Goal: Find specific page/section: Find specific page/section

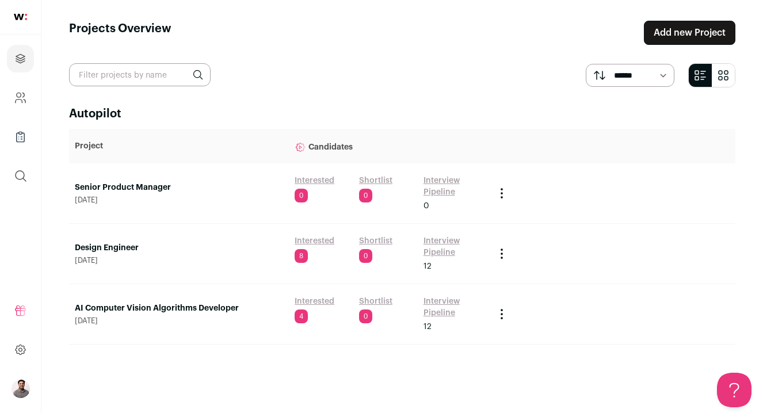
click at [429, 238] on link "Interview Pipeline" at bounding box center [453, 246] width 60 height 23
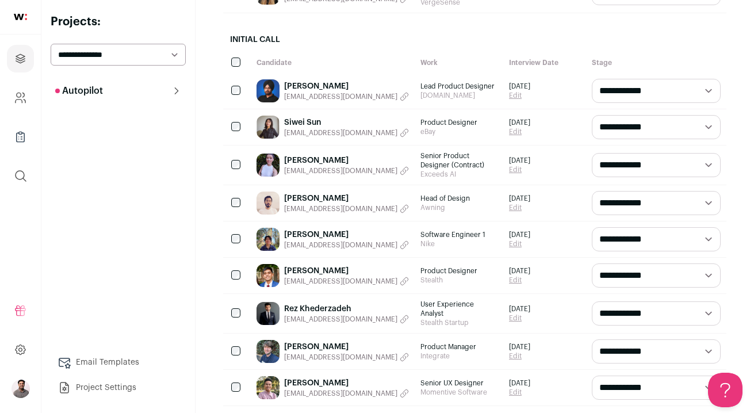
scroll to position [282, 0]
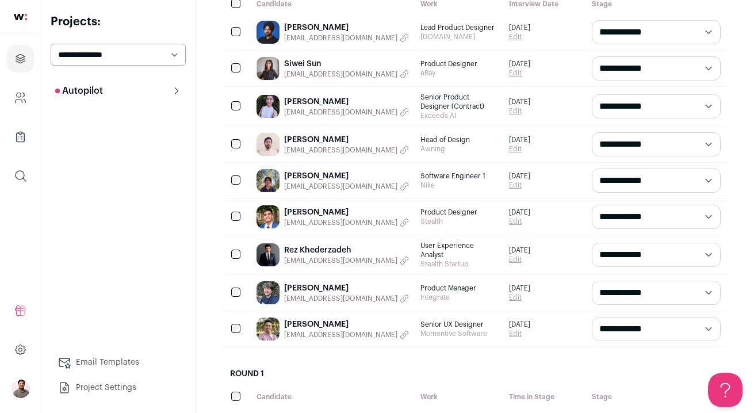
click at [311, 319] on link "[PERSON_NAME]" at bounding box center [346, 325] width 125 height 12
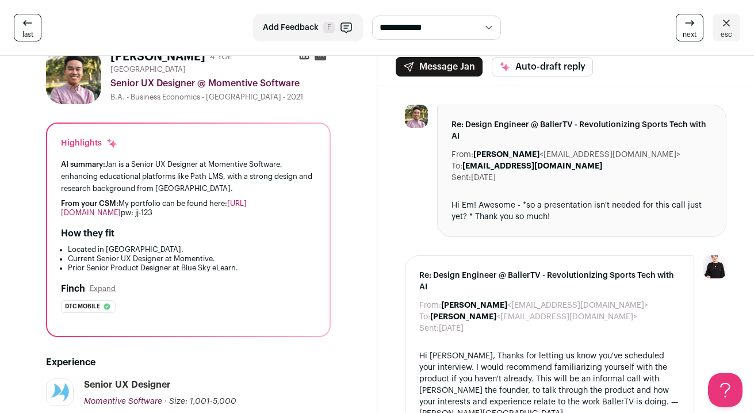
scroll to position [32, 0]
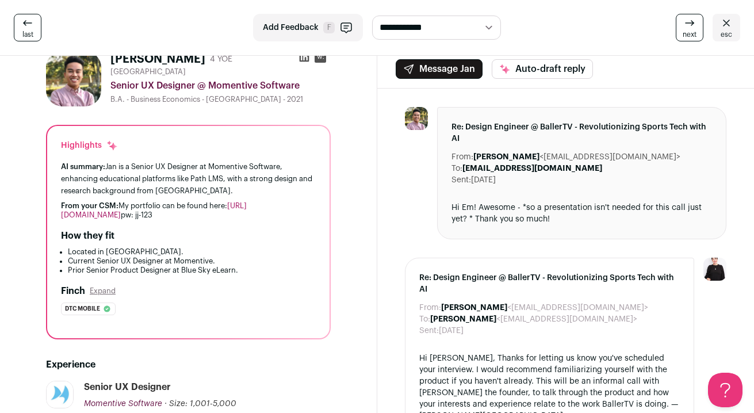
click at [118, 212] on link "[URL][DOMAIN_NAME]" at bounding box center [154, 210] width 186 height 17
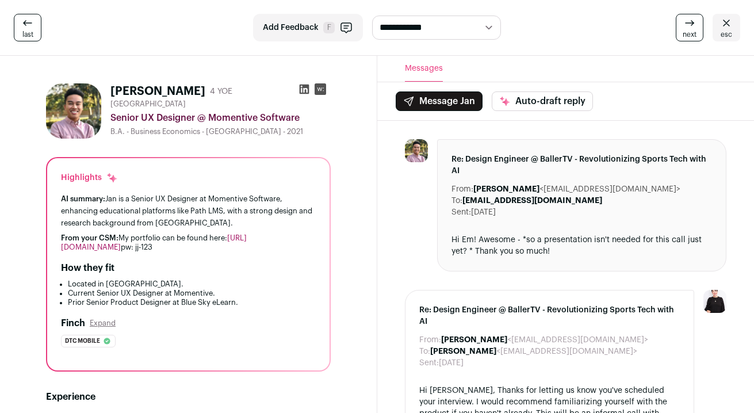
scroll to position [32, 0]
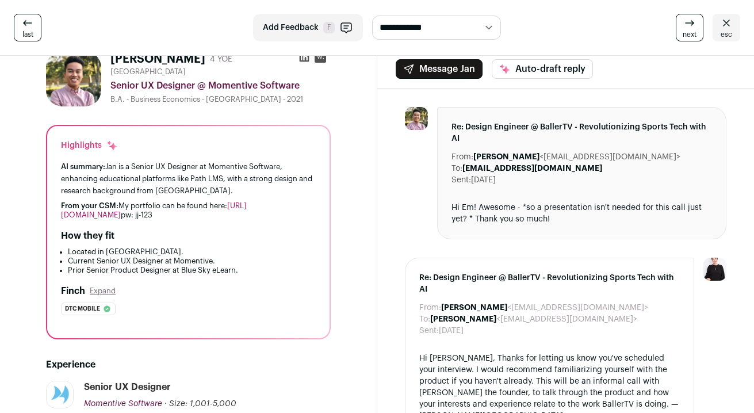
drag, startPoint x: 167, startPoint y: 216, endPoint x: 189, endPoint y: 219, distance: 21.4
click at [189, 219] on div "From your CSM: My portfolio can be found here: https://www.janjosef.com/ pw: jj…" at bounding box center [188, 210] width 255 height 18
copy div "jj-123"
click at [184, 242] on div "How they fit" at bounding box center [188, 236] width 255 height 14
drag, startPoint x: 171, startPoint y: 216, endPoint x: 191, endPoint y: 215, distance: 20.2
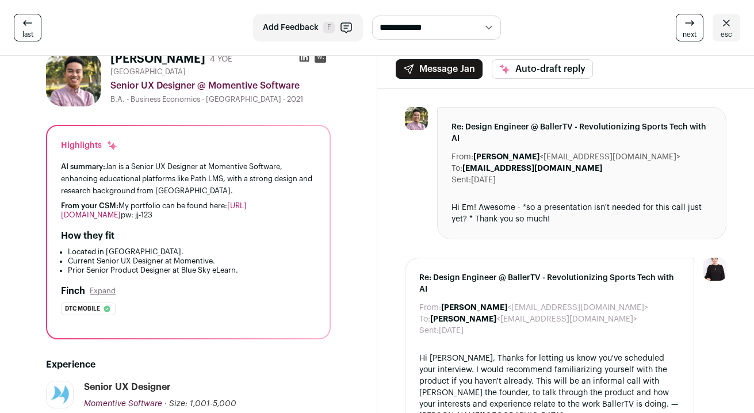
click at [191, 215] on div "From your CSM: My portfolio can be found here: https://www.janjosef.com/ pw: jj…" at bounding box center [188, 210] width 255 height 18
drag, startPoint x: 188, startPoint y: 216, endPoint x: 170, endPoint y: 217, distance: 17.9
click at [170, 217] on div "From your CSM: My portfolio can be found here: https://www.janjosef.com/ pw: jj…" at bounding box center [188, 210] width 255 height 18
copy div "jj-123"
